Goal: Connect with others: Connect with others

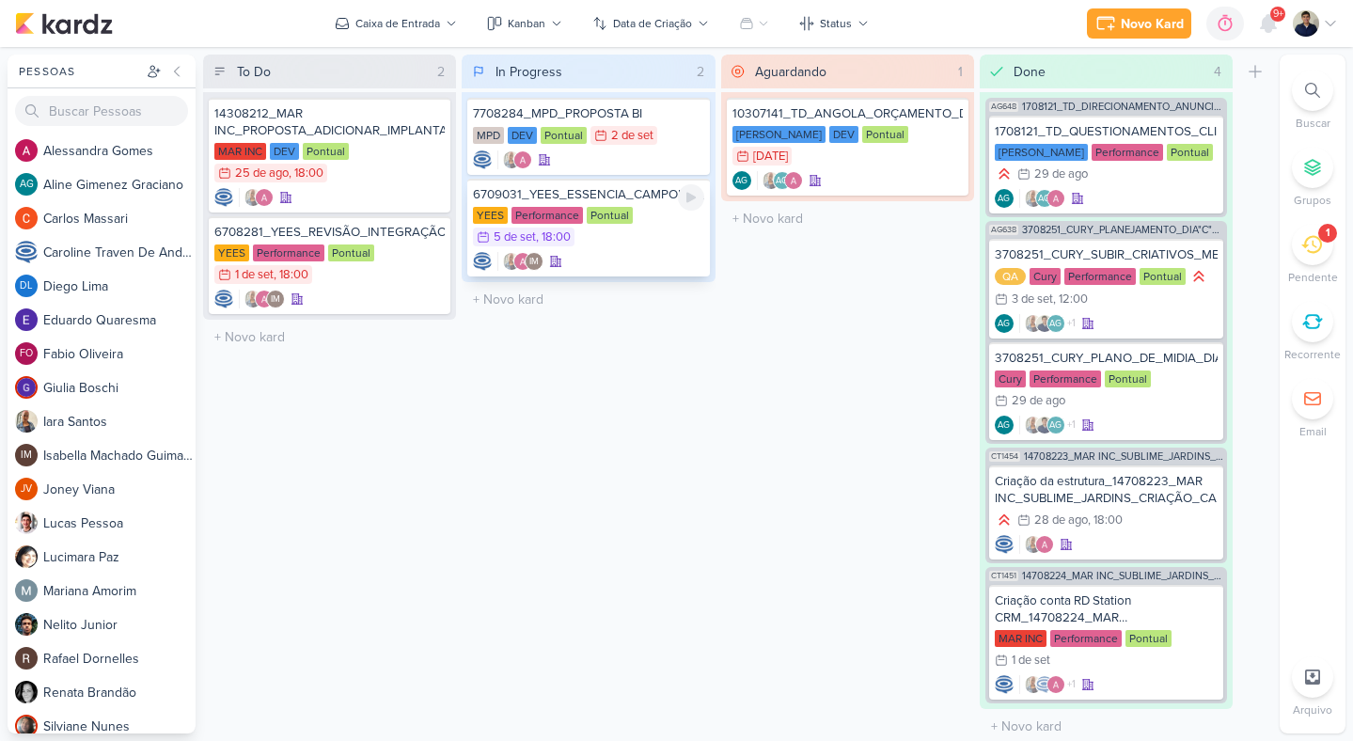
click at [641, 246] on div "YEES Performance Pontual 5/9 [DATE] 18:00" at bounding box center [588, 227] width 230 height 41
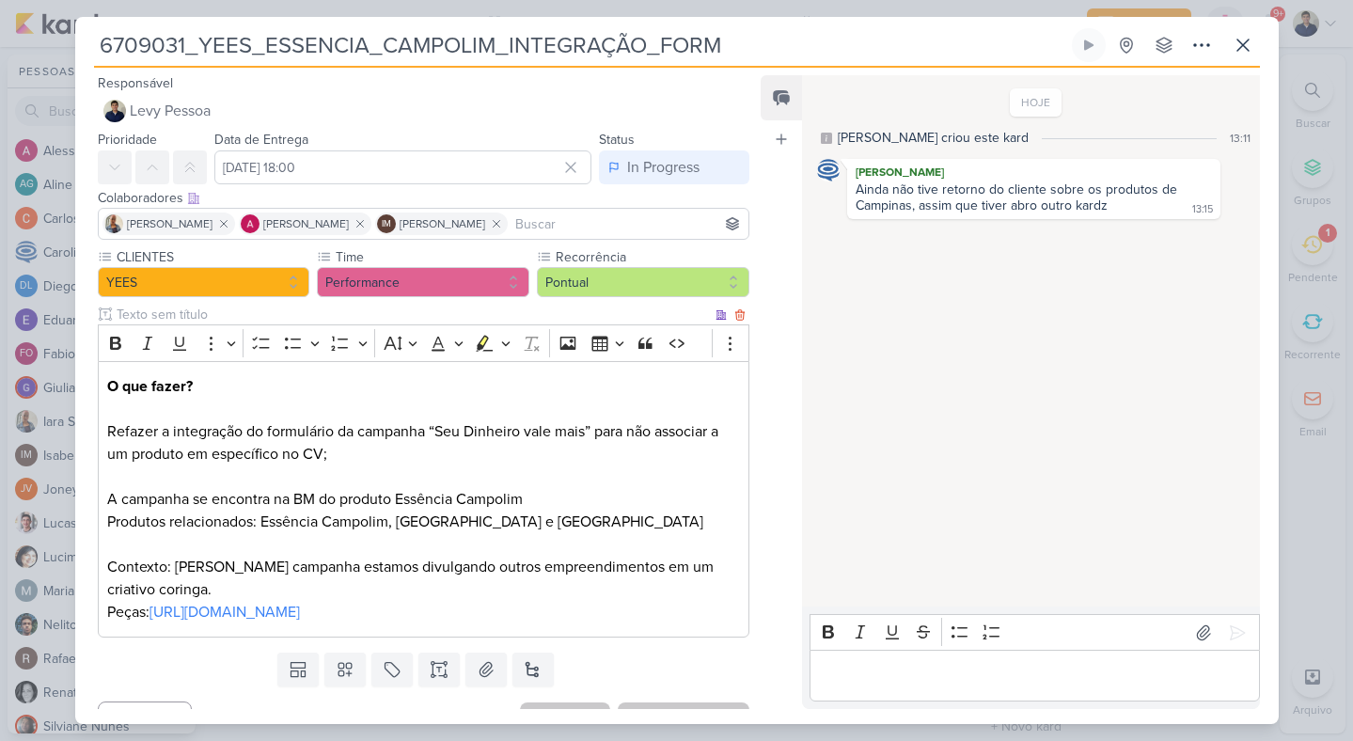
scroll to position [33, 0]
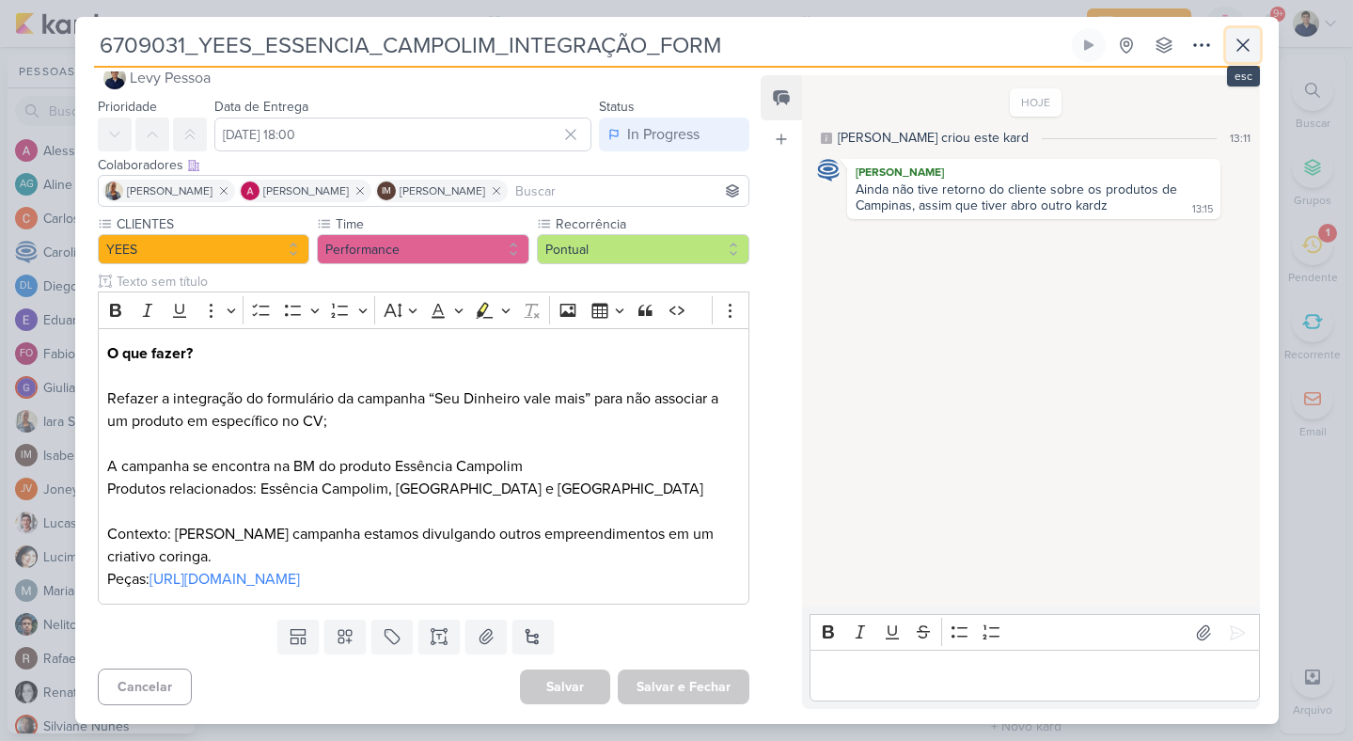
click at [1246, 39] on icon at bounding box center [1243, 45] width 23 height 23
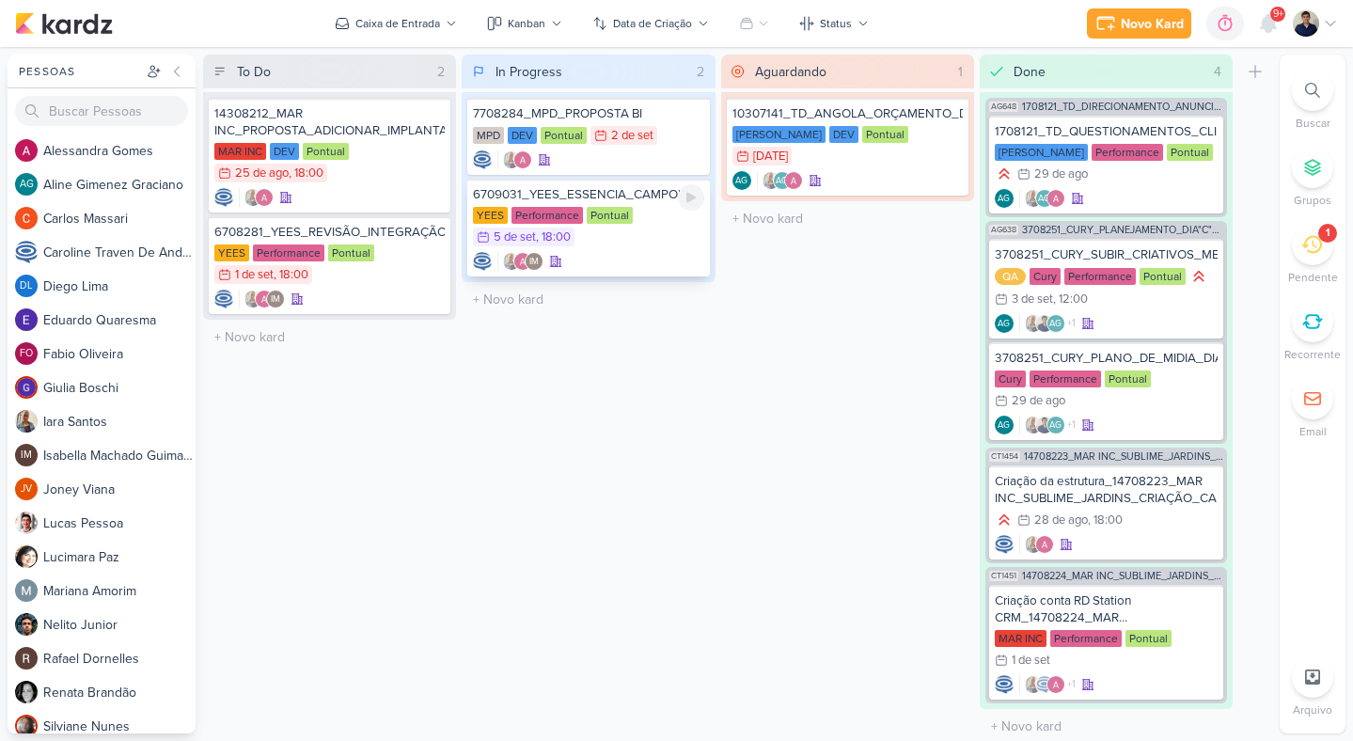
click at [607, 246] on div "YEES Performance Pontual 5/9 [DATE] 18:00" at bounding box center [588, 227] width 230 height 41
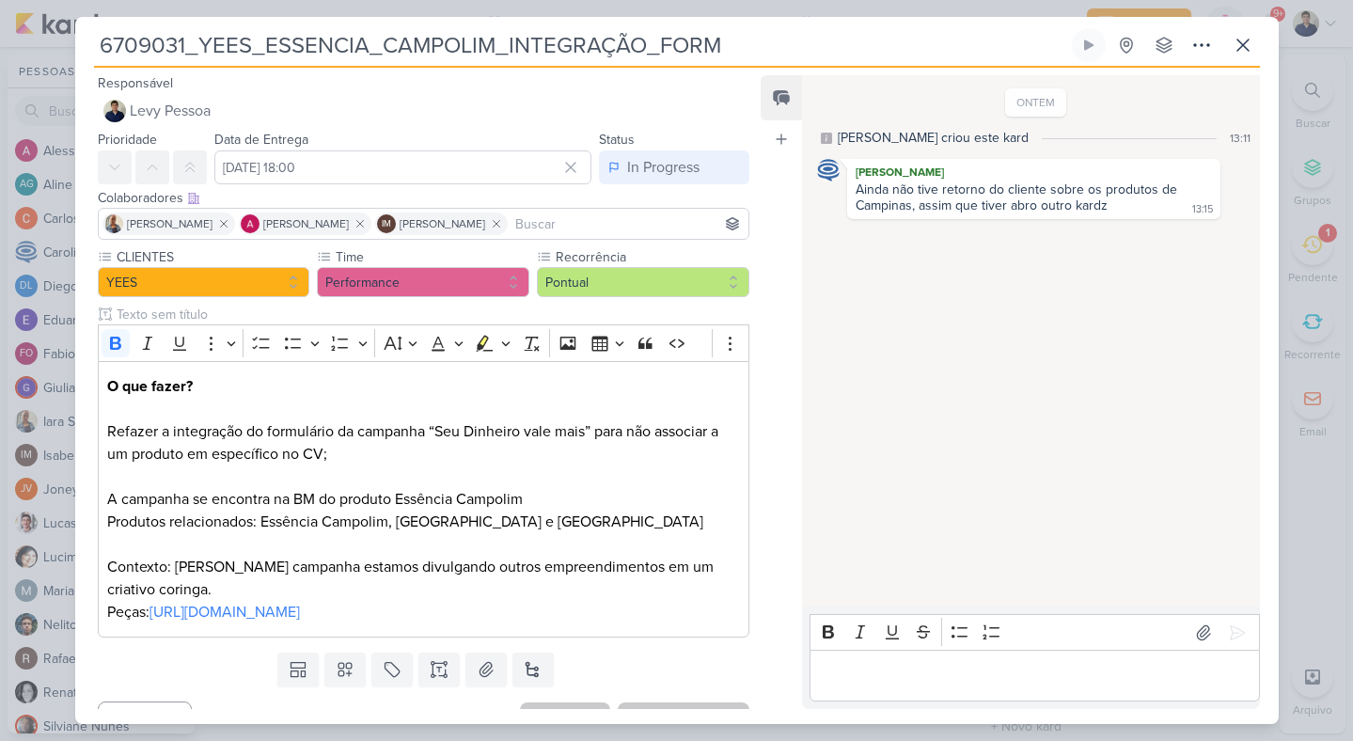
click at [897, 671] on p "Editor editing area: main" at bounding box center [1035, 676] width 430 height 23
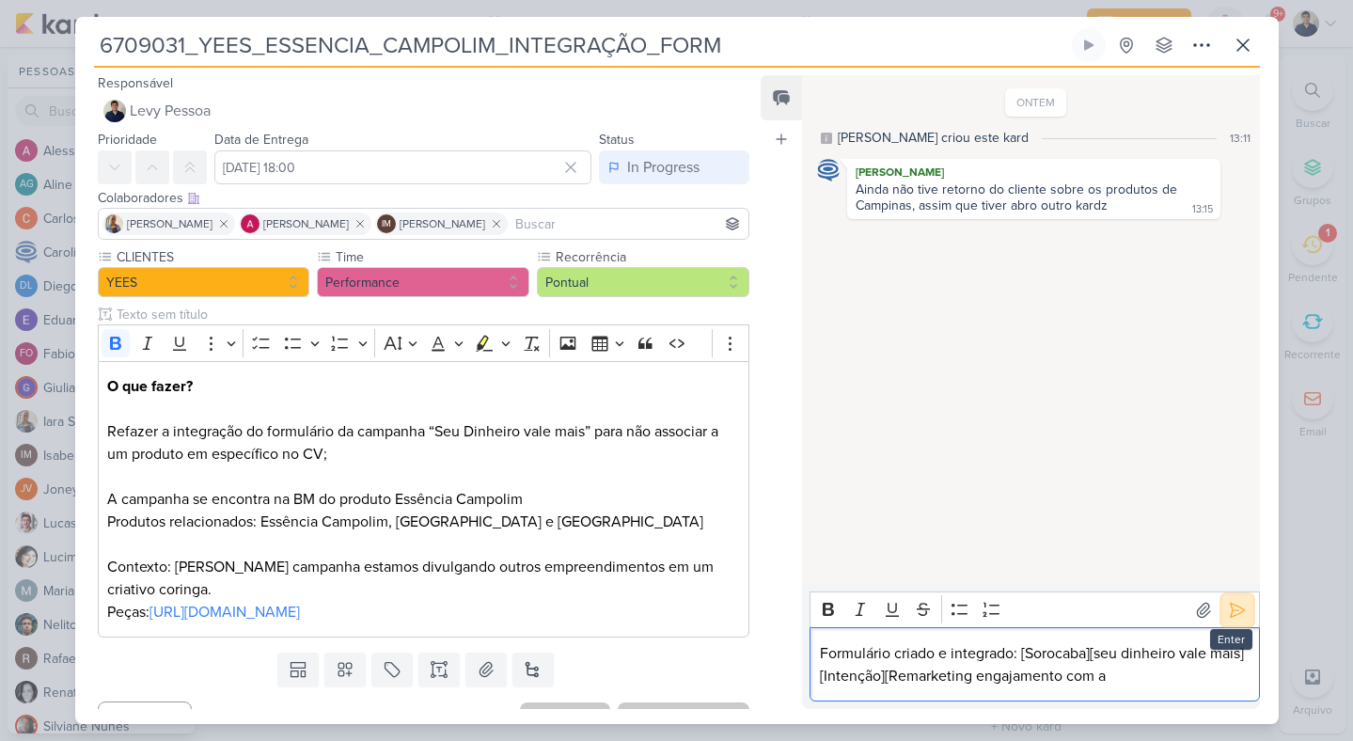
click at [1228, 603] on icon at bounding box center [1237, 610] width 19 height 19
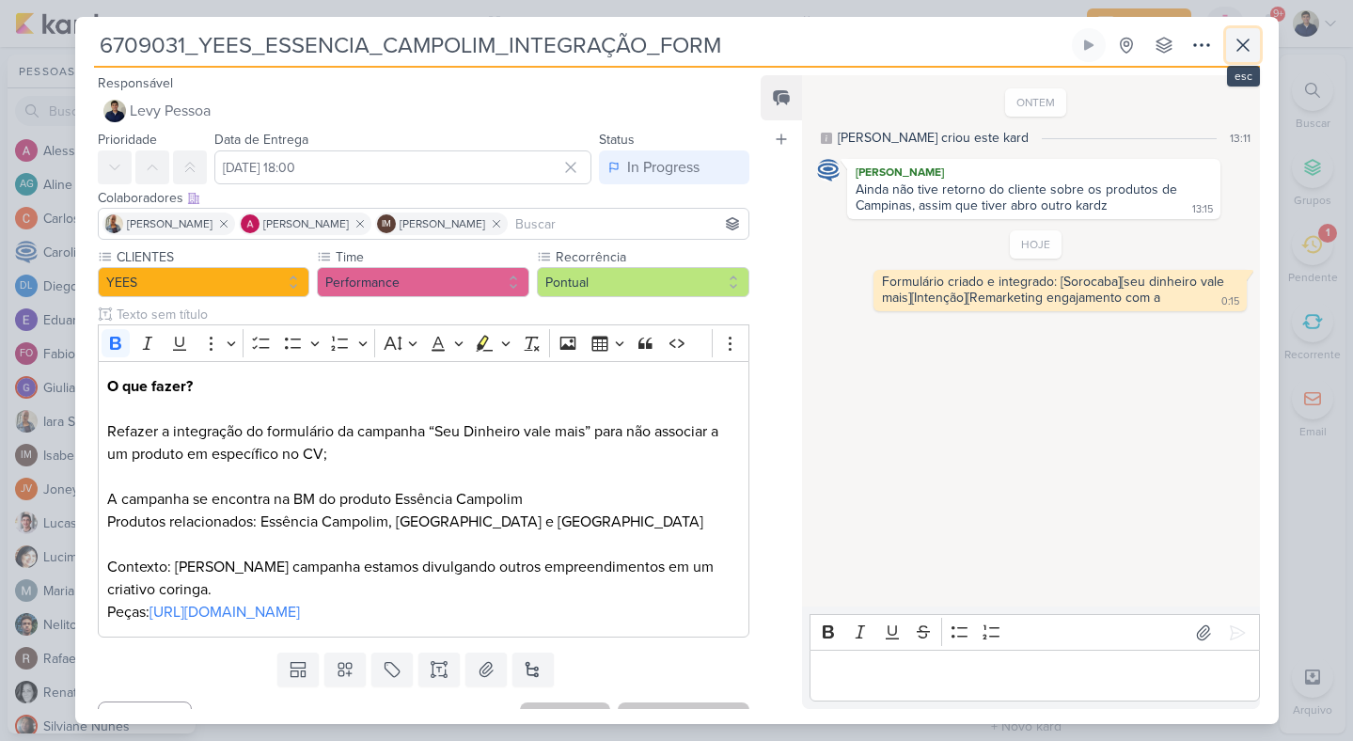
click at [1240, 53] on icon at bounding box center [1243, 45] width 23 height 23
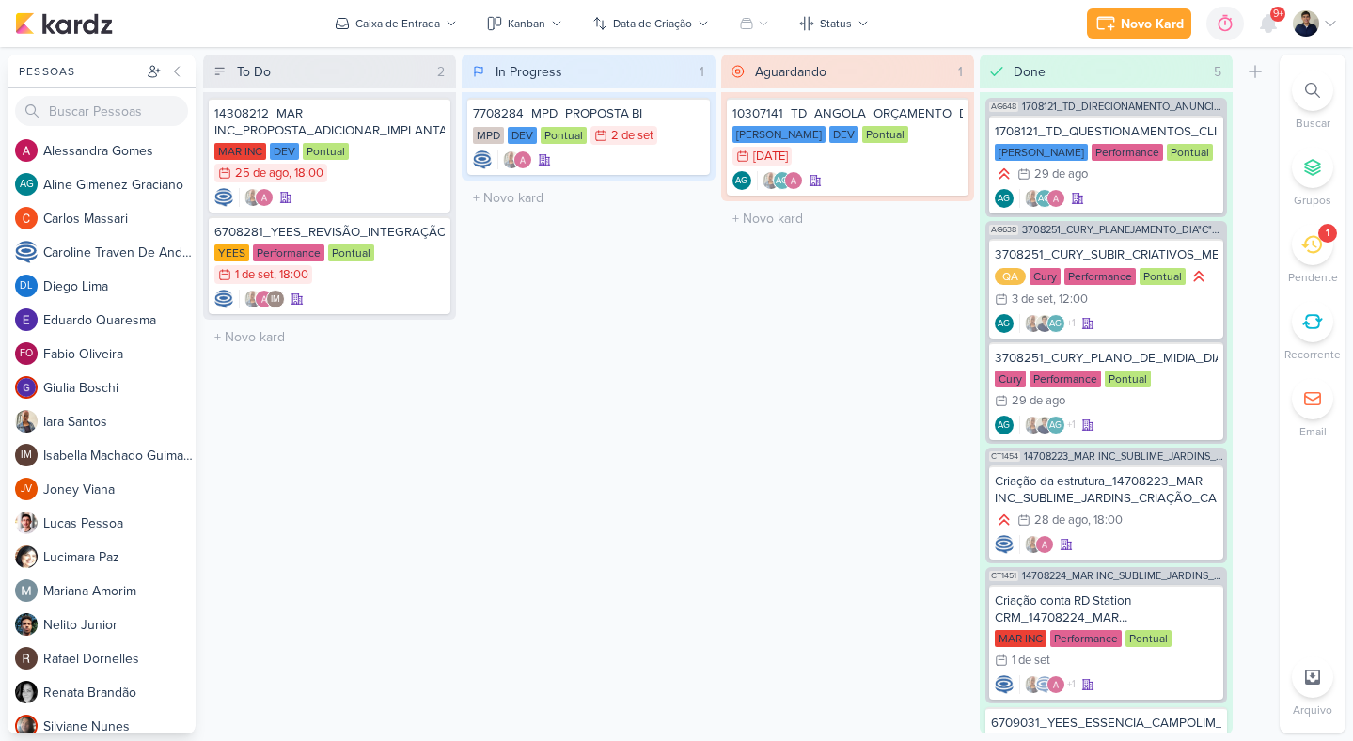
click at [1303, 248] on icon at bounding box center [1312, 244] width 21 height 21
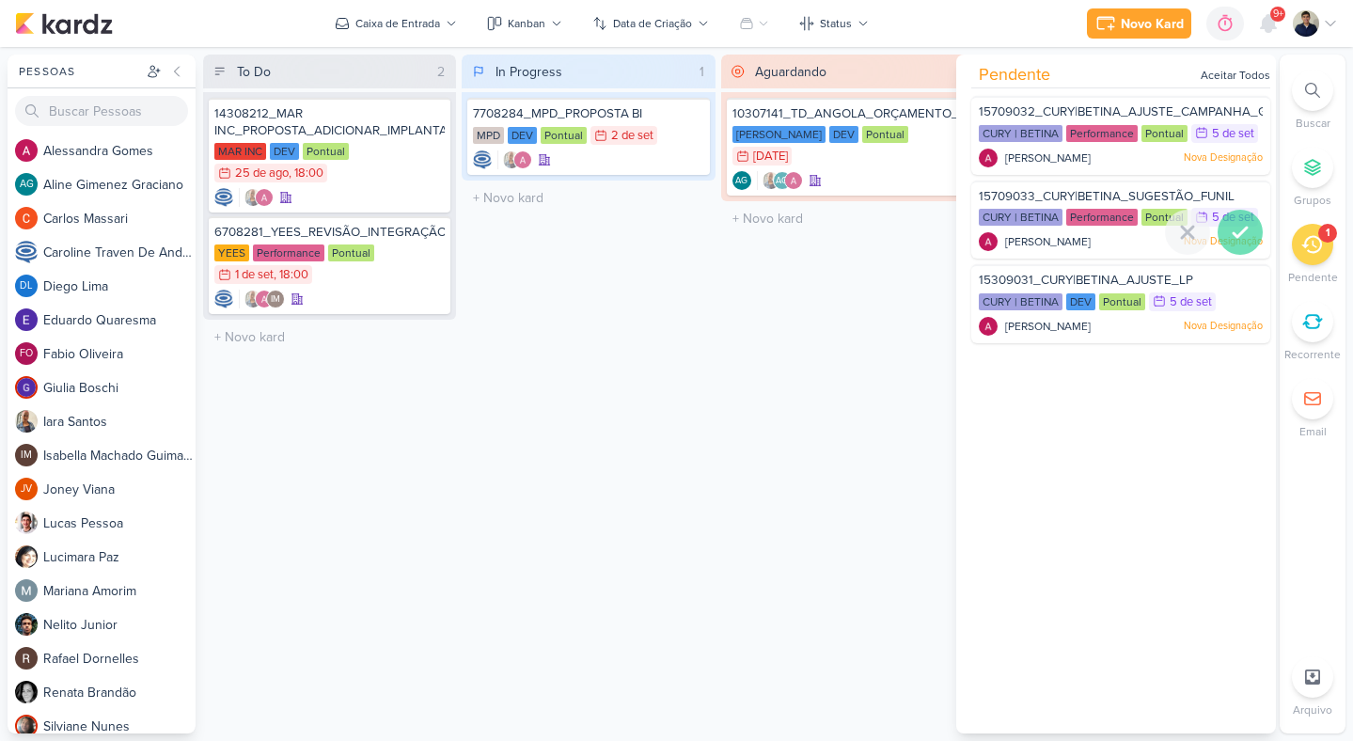
click at [1236, 244] on icon at bounding box center [1240, 232] width 23 height 23
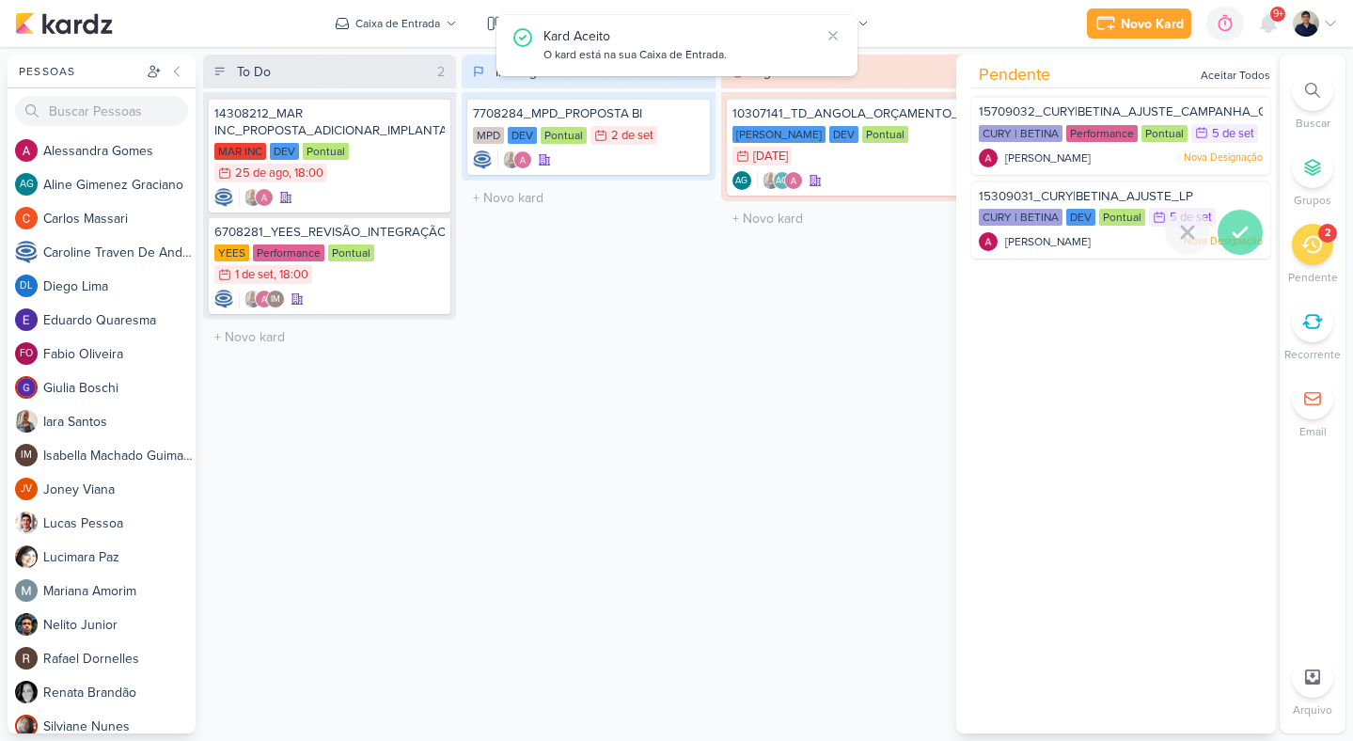
click at [1235, 237] on icon at bounding box center [1240, 232] width 13 height 9
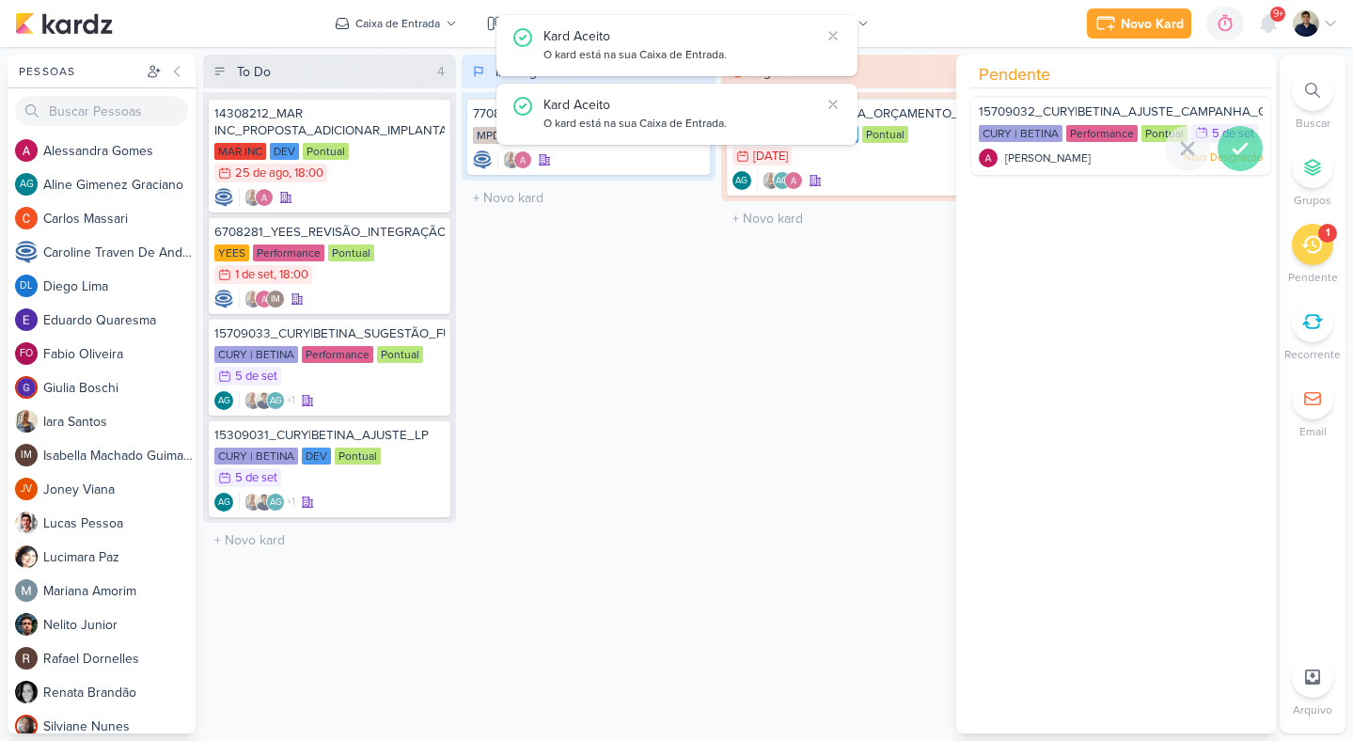
click at [1233, 160] on icon at bounding box center [1240, 148] width 23 height 23
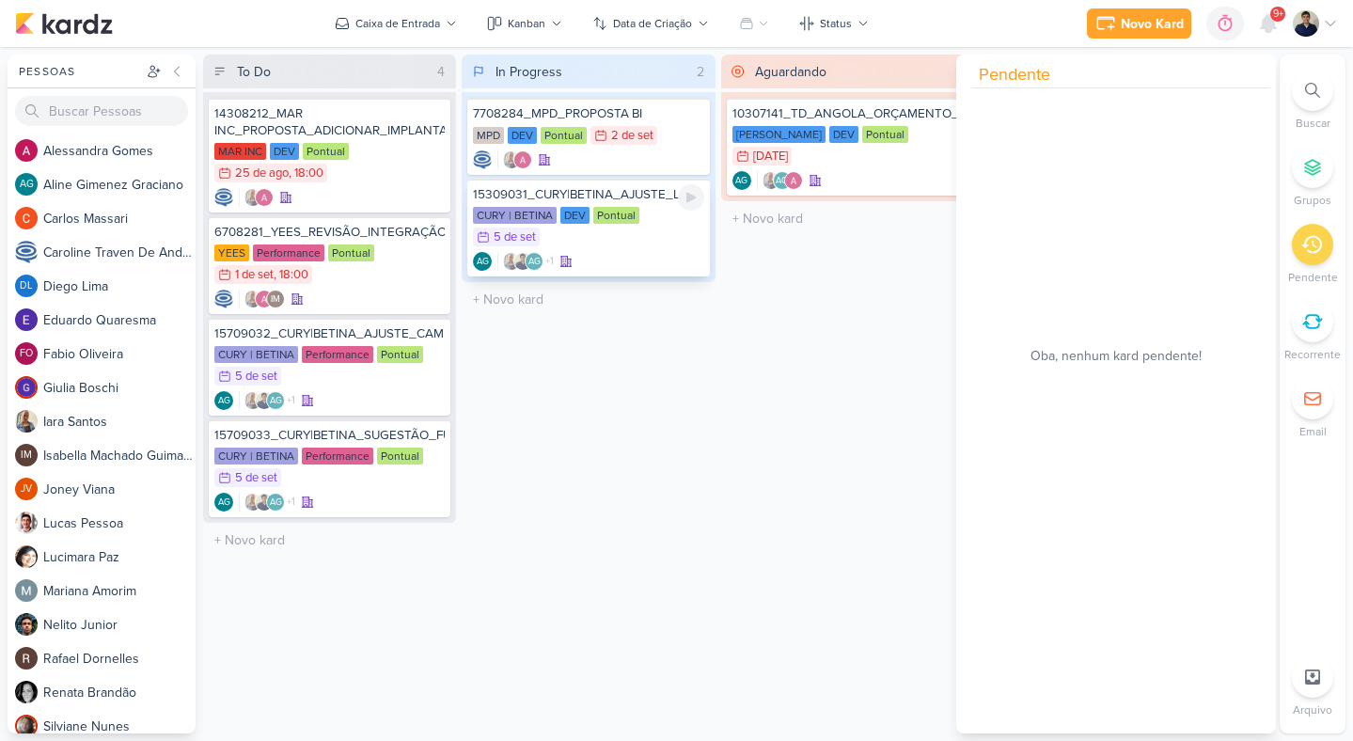
click at [669, 255] on div "AG +1 AG" at bounding box center [588, 261] width 230 height 19
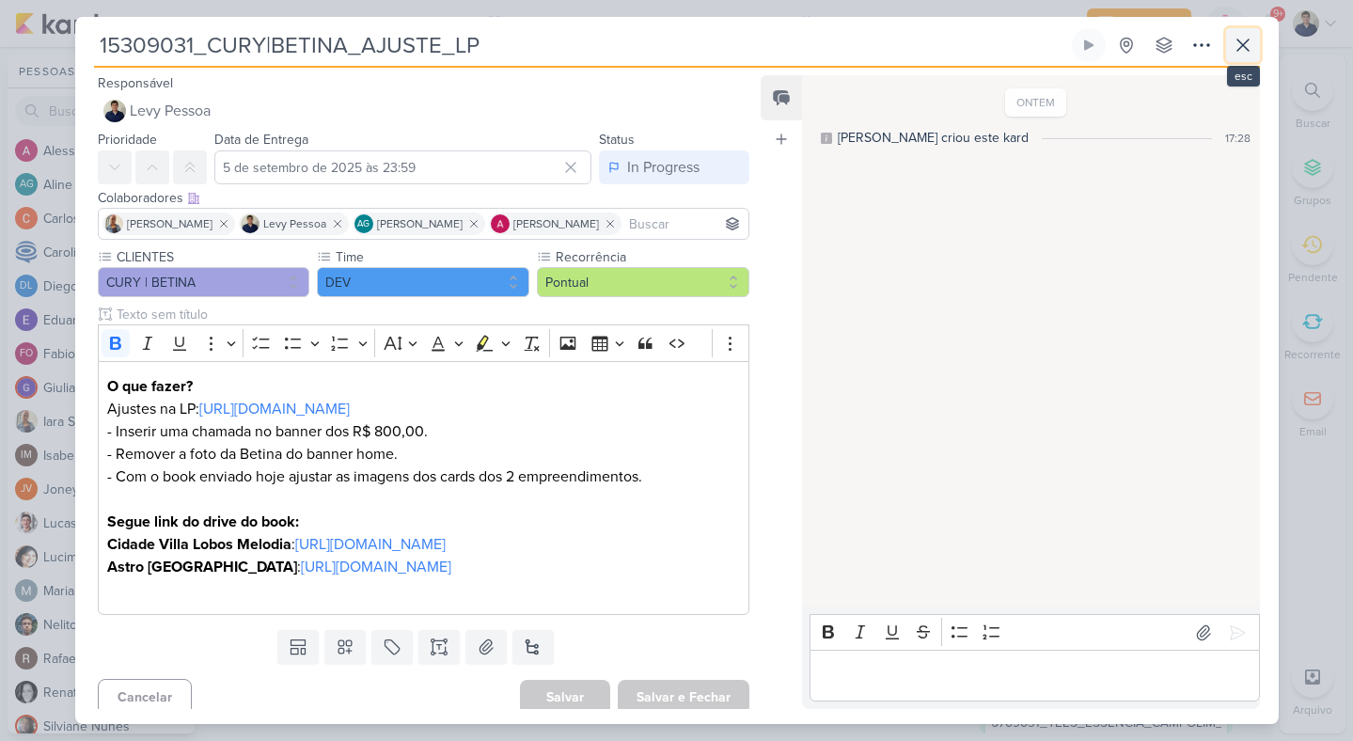
click at [1252, 47] on icon at bounding box center [1243, 45] width 23 height 23
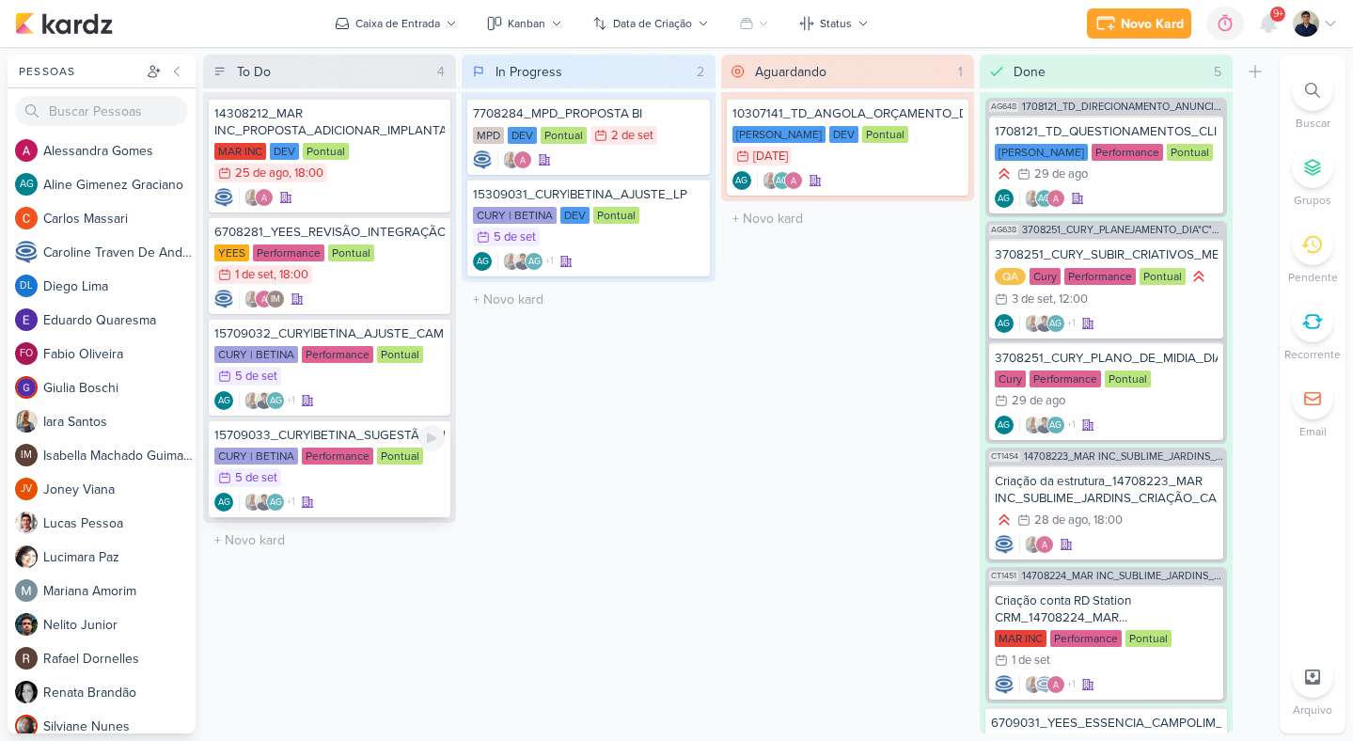
click at [389, 483] on div "CURY | BETINA Performance Pontual 5/9 [DATE]" at bounding box center [329, 468] width 230 height 41
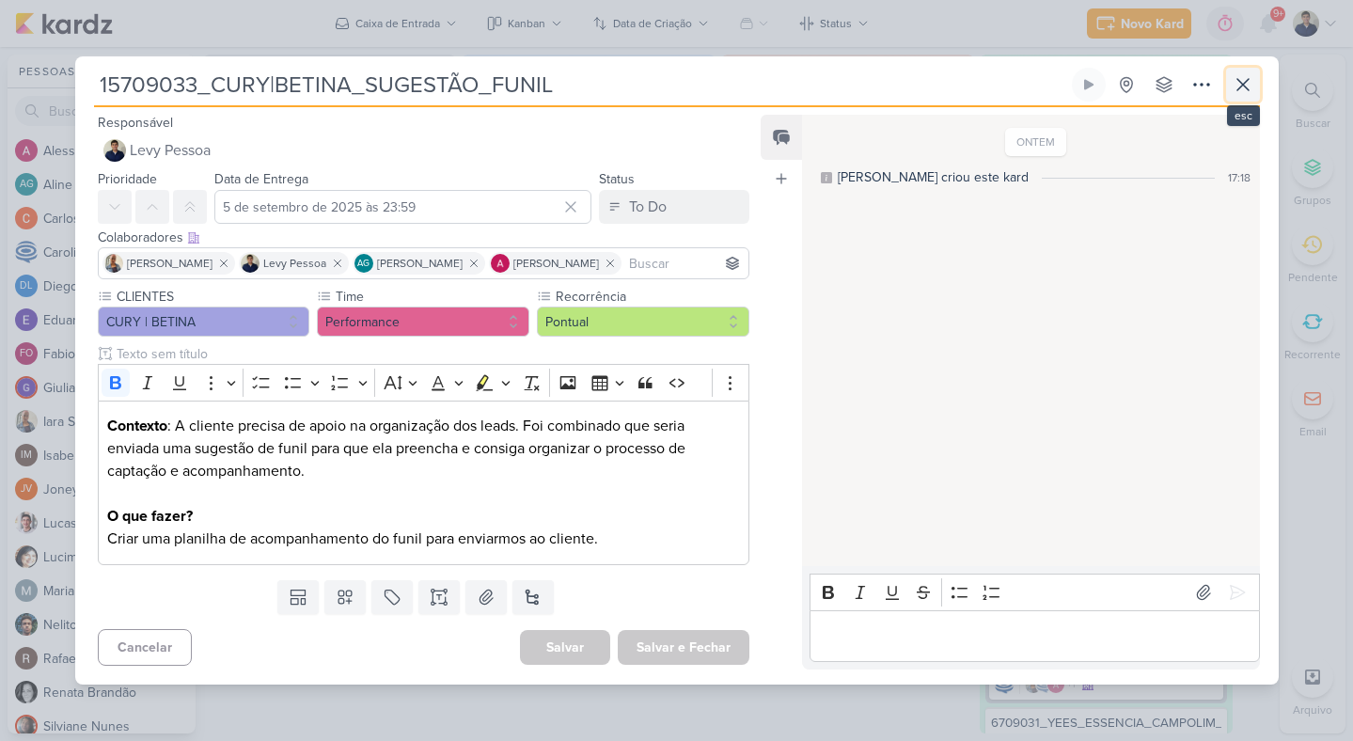
click at [1240, 93] on icon at bounding box center [1243, 84] width 23 height 23
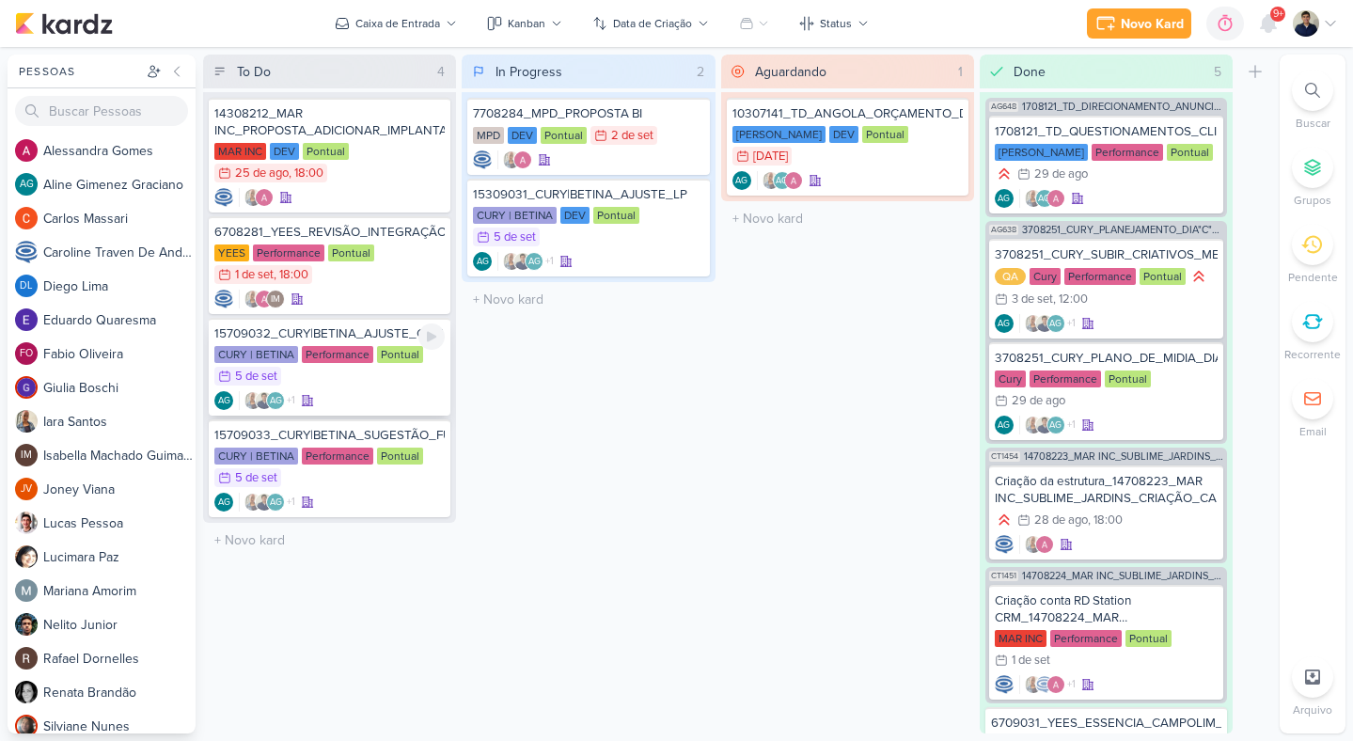
click at [413, 362] on div "Pontual" at bounding box center [400, 354] width 46 height 17
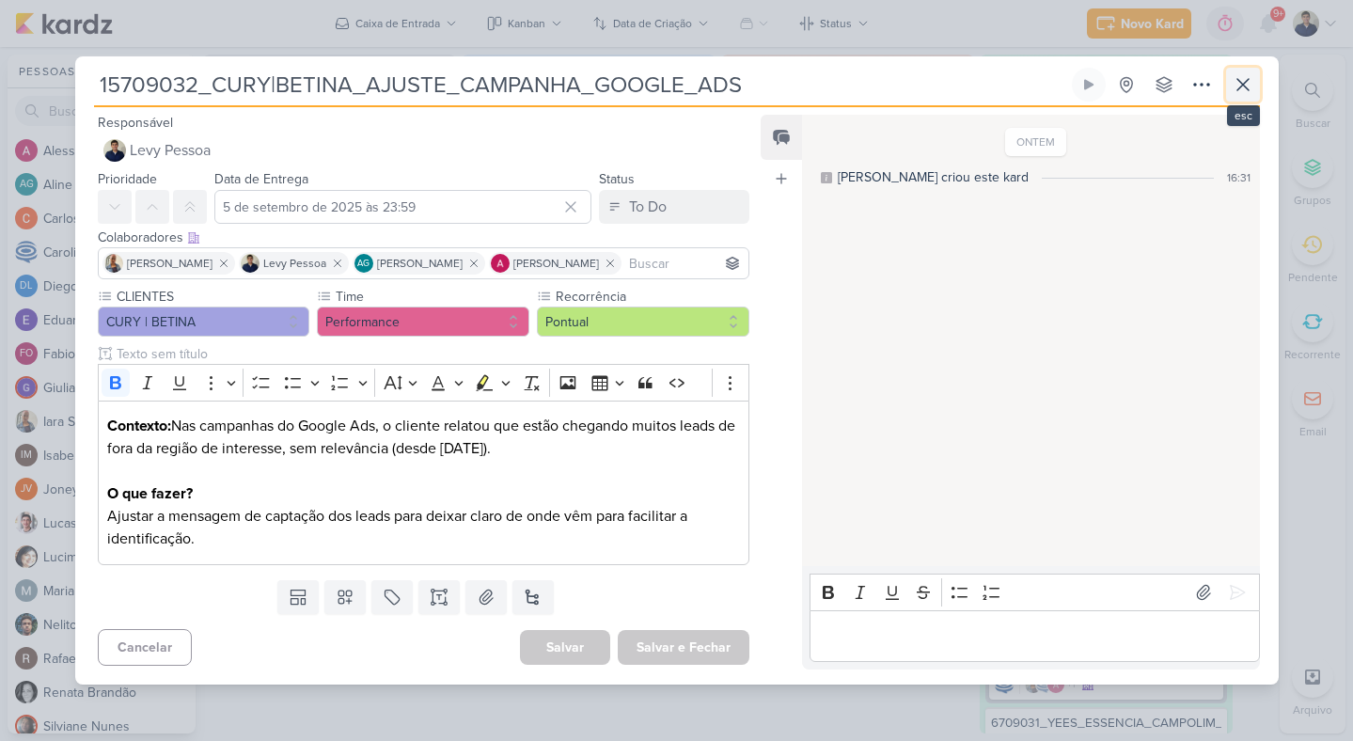
click at [1235, 81] on icon at bounding box center [1243, 84] width 23 height 23
